Goal: Information Seeking & Learning: Learn about a topic

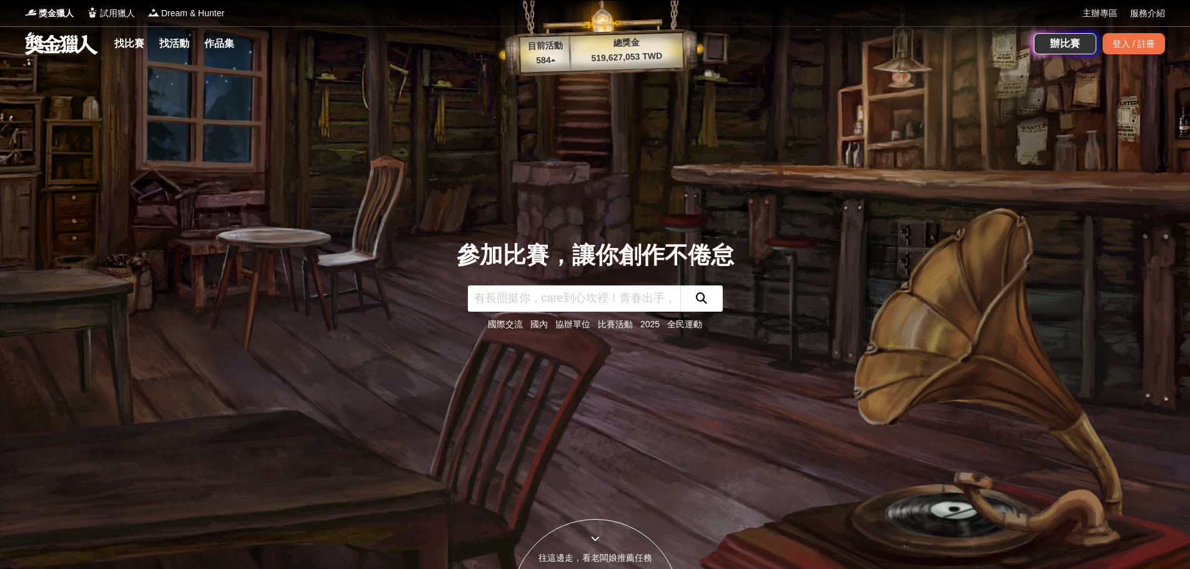
click at [515, 302] on input "text" at bounding box center [574, 298] width 212 height 26
type input "y"
type input "作[PERSON_NAME]"
click button "submit" at bounding box center [701, 298] width 42 height 26
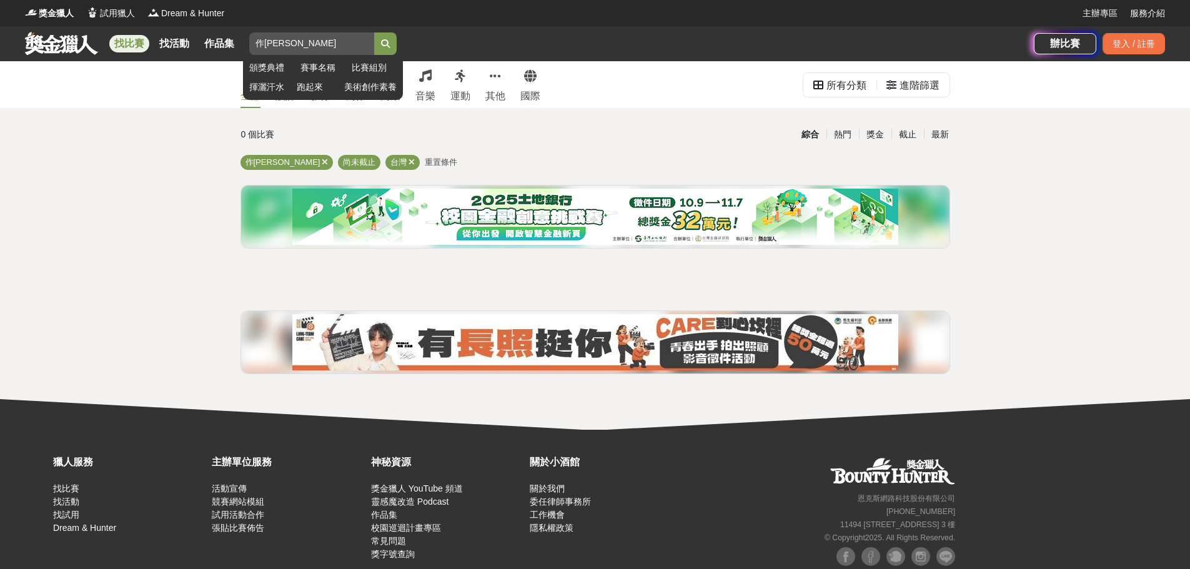
click at [348, 39] on input "作[PERSON_NAME]" at bounding box center [311, 43] width 125 height 22
type input "作文"
click at [374, 32] on button "submit" at bounding box center [385, 43] width 22 height 22
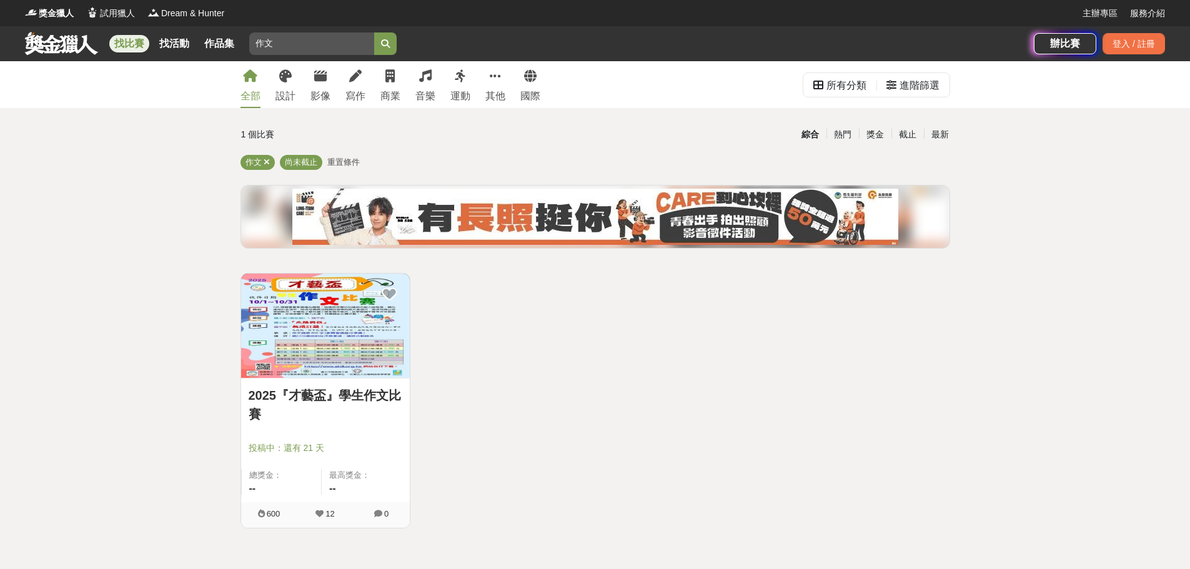
click at [305, 397] on link "2025『才藝盃』學生作文比賽" at bounding box center [326, 404] width 154 height 37
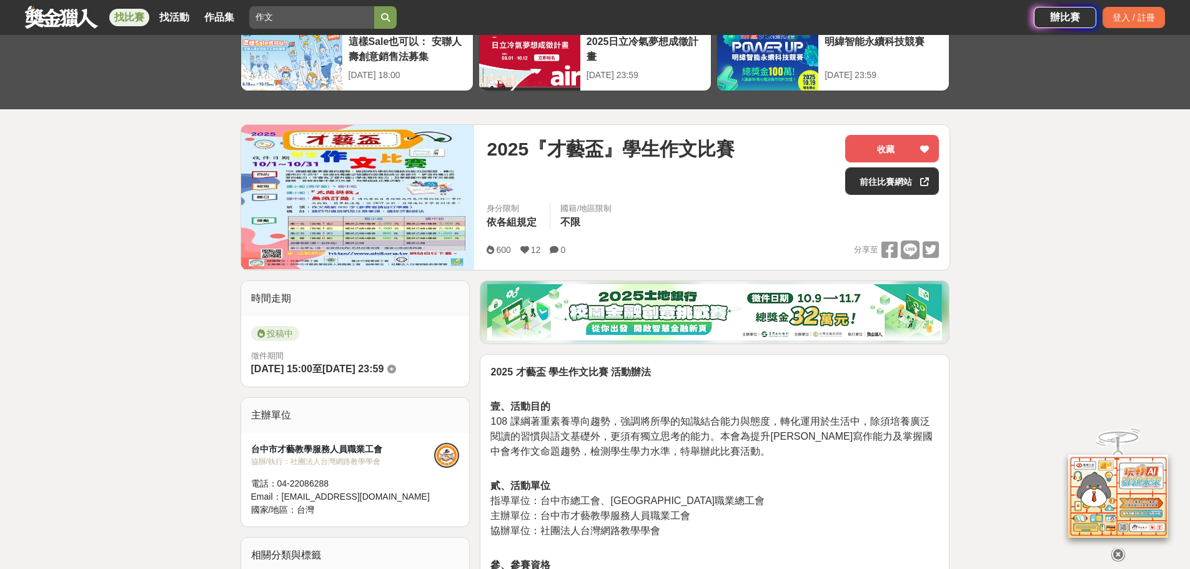
scroll to position [62, 0]
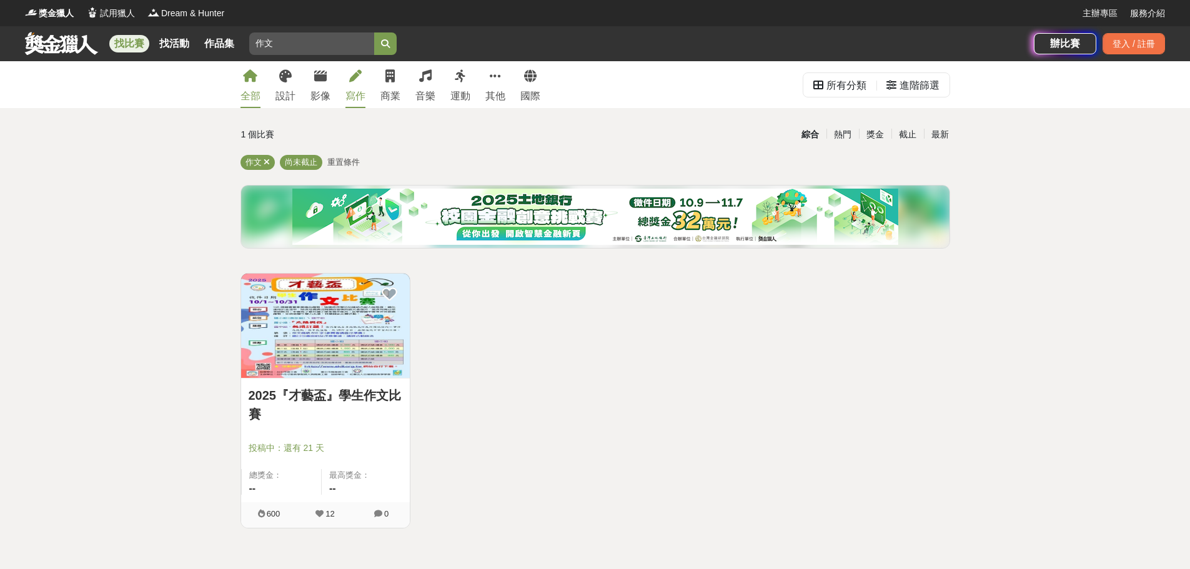
click at [360, 96] on div "寫作" at bounding box center [355, 96] width 20 height 15
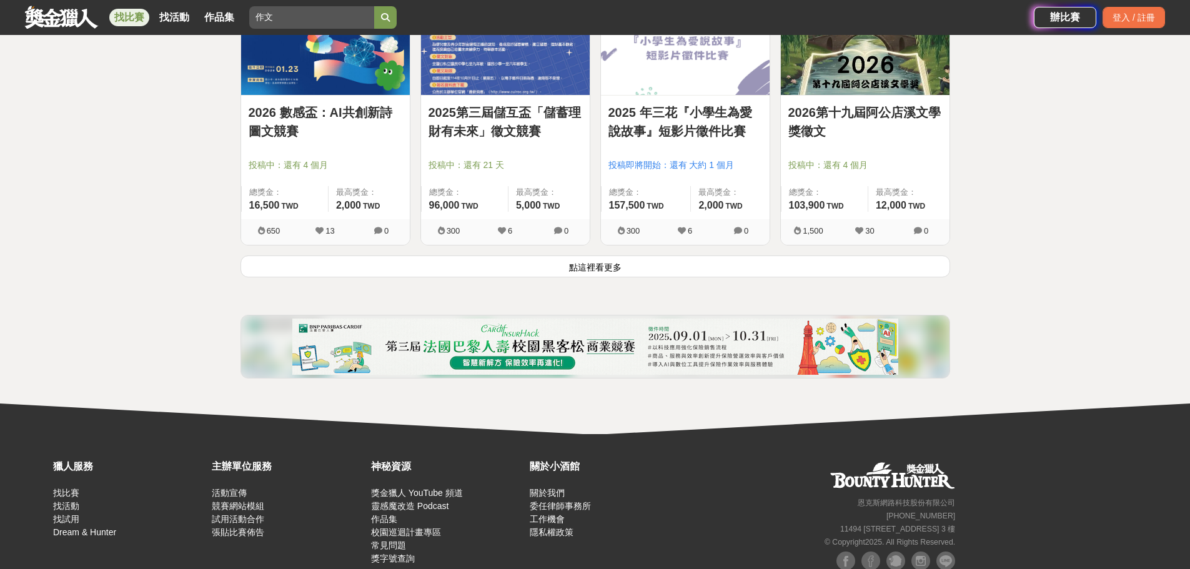
scroll to position [1624, 0]
